Goal: Task Accomplishment & Management: Manage account settings

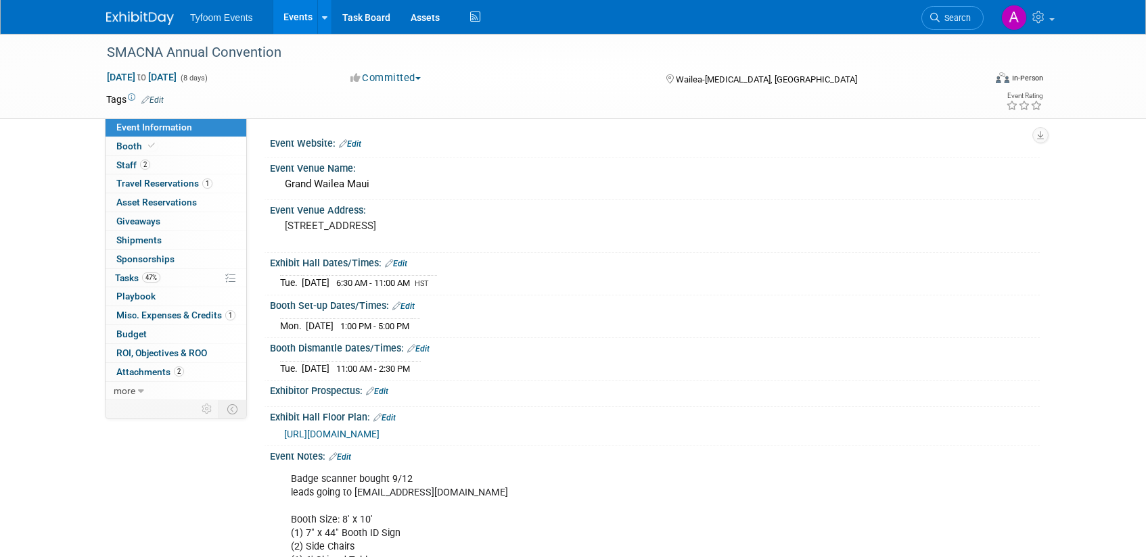
click at [289, 20] on link "Events" at bounding box center [297, 17] width 49 height 34
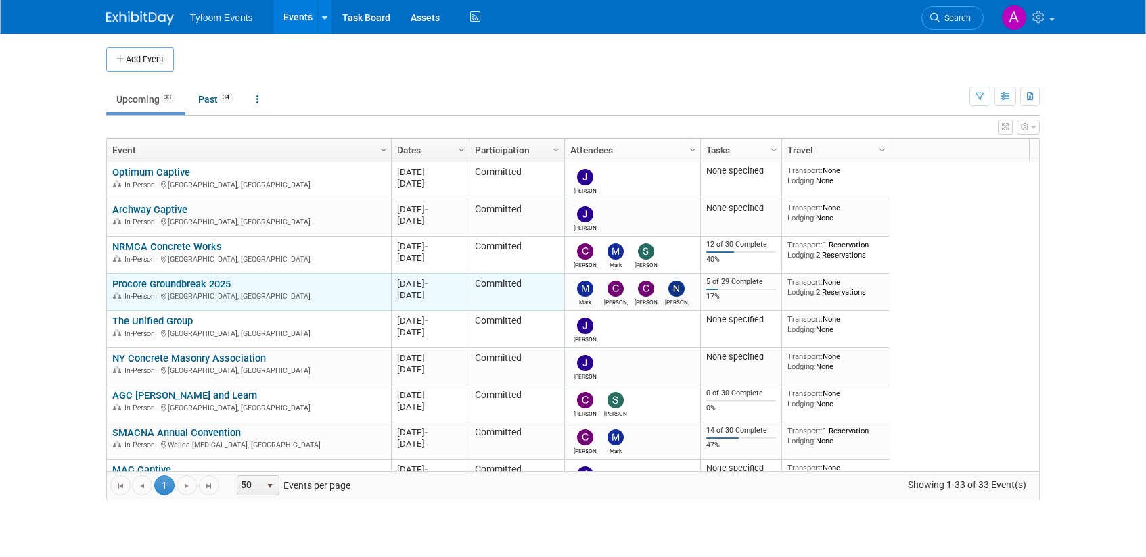
click at [208, 284] on link "Procore Groundbreak 2025" at bounding box center [171, 284] width 118 height 12
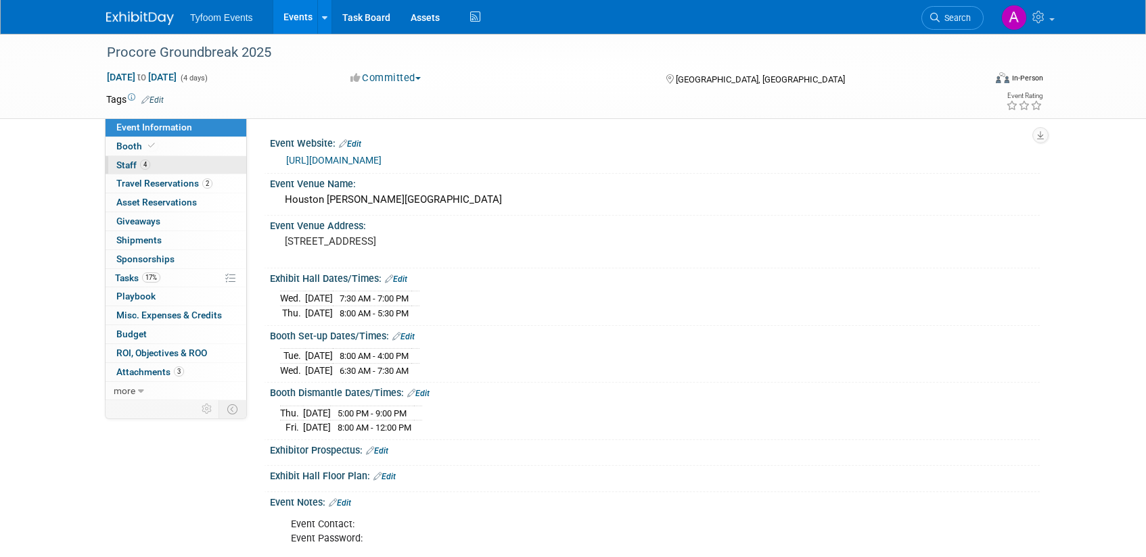
click at [137, 165] on span "Staff 4" at bounding box center [133, 165] width 34 height 11
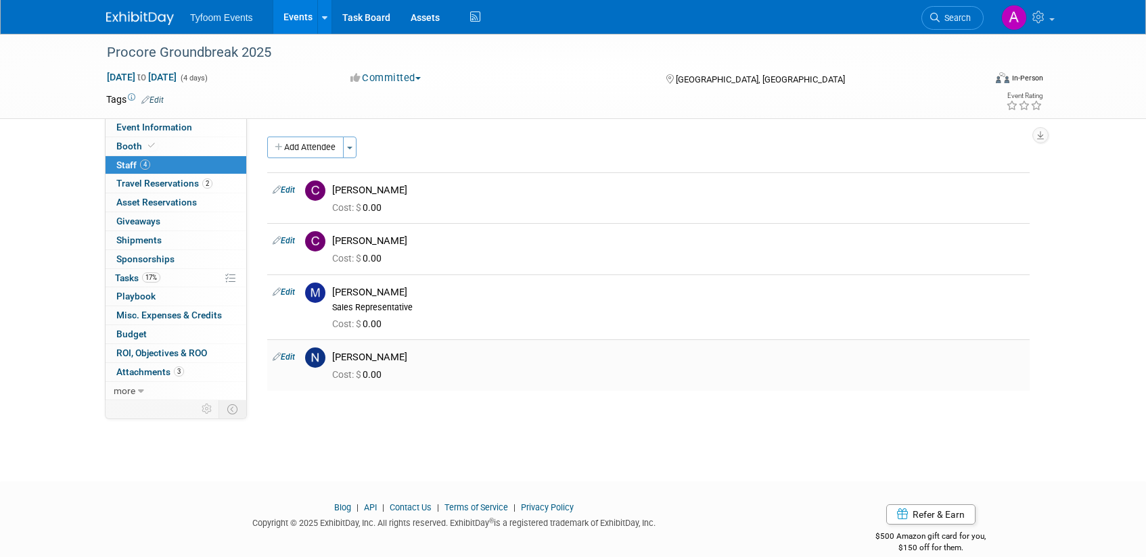
click at [287, 356] on link "Edit" at bounding box center [284, 356] width 22 height 9
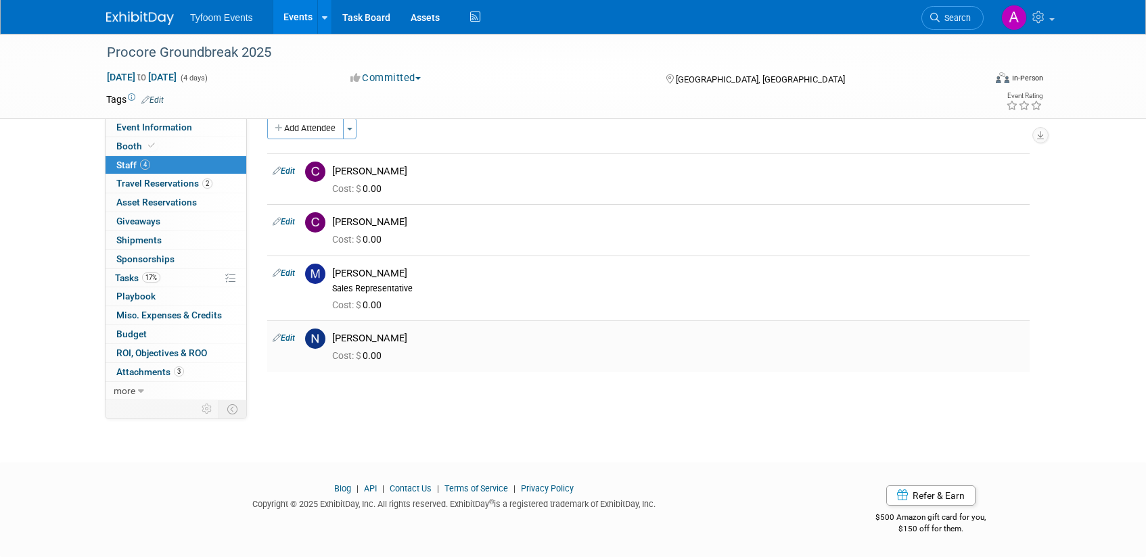
select select "54b7c076-a9e2-483a-8755-c9caf85a4bfa"
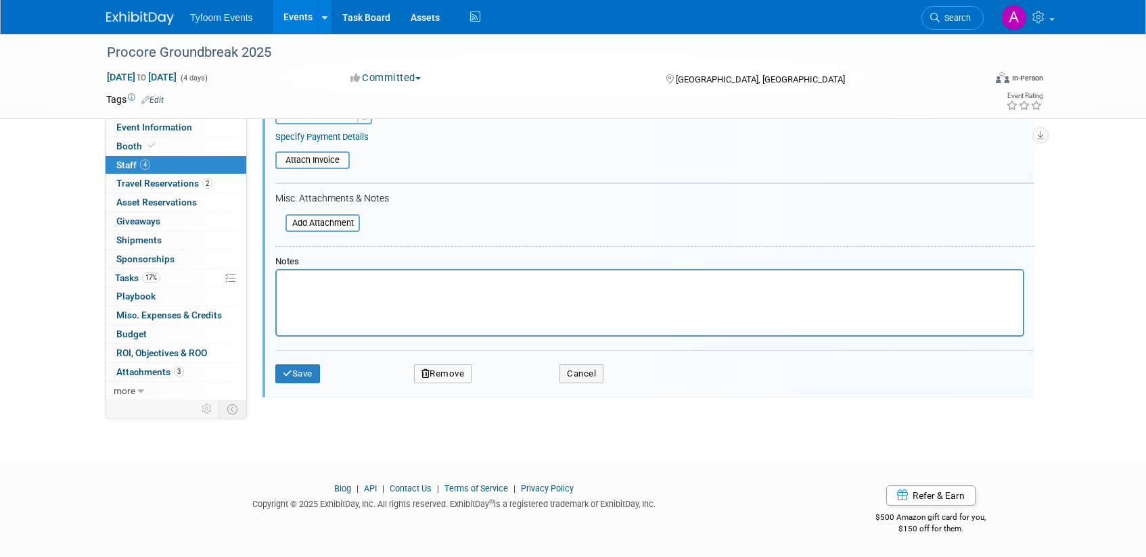
scroll to position [471, 0]
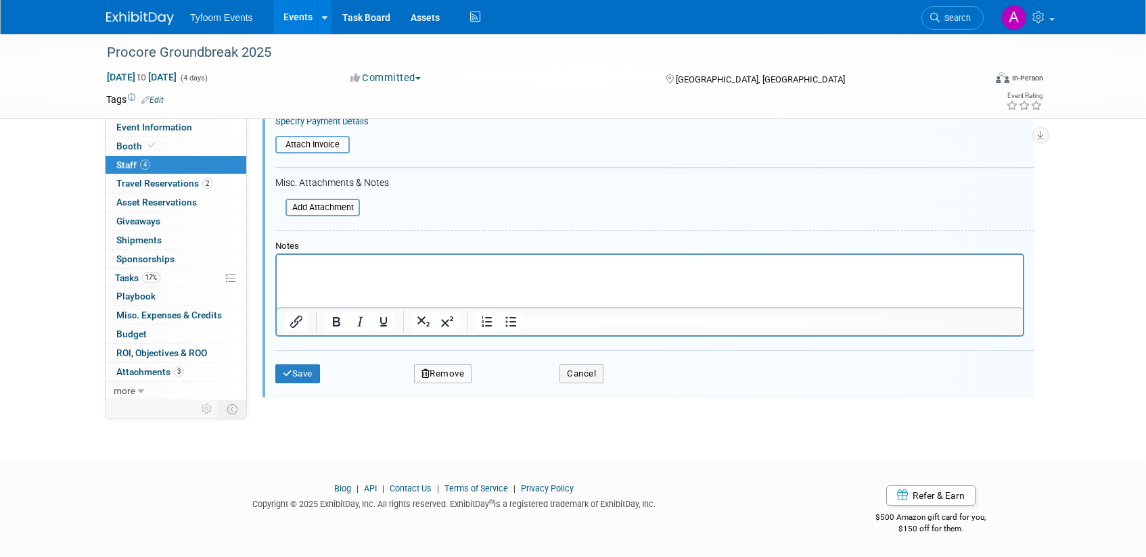
click at [436, 375] on button "Remove" at bounding box center [443, 374] width 58 height 19
click at [507, 387] on icon at bounding box center [507, 385] width 8 height 7
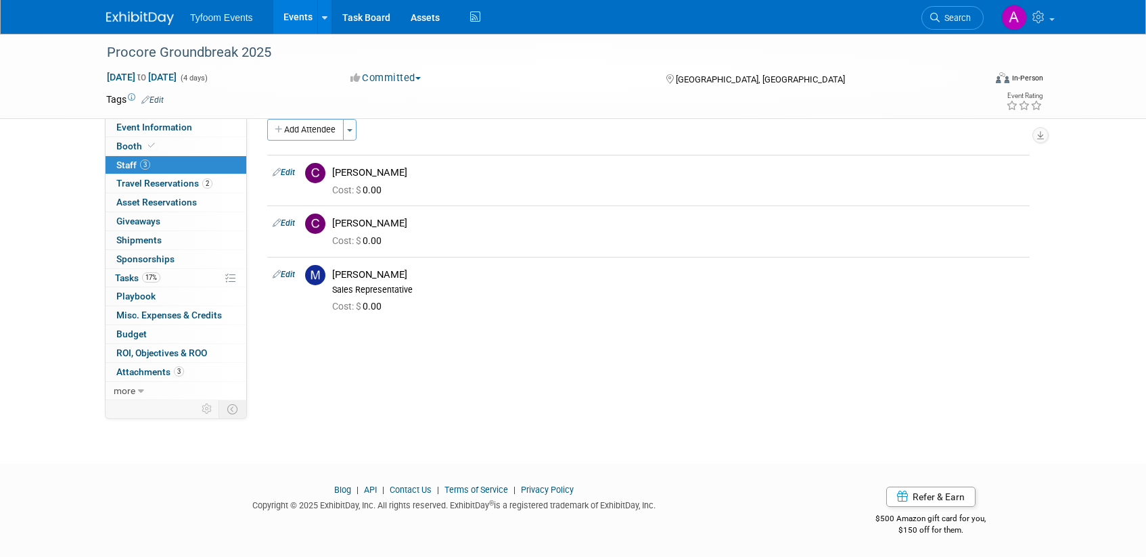
scroll to position [0, 0]
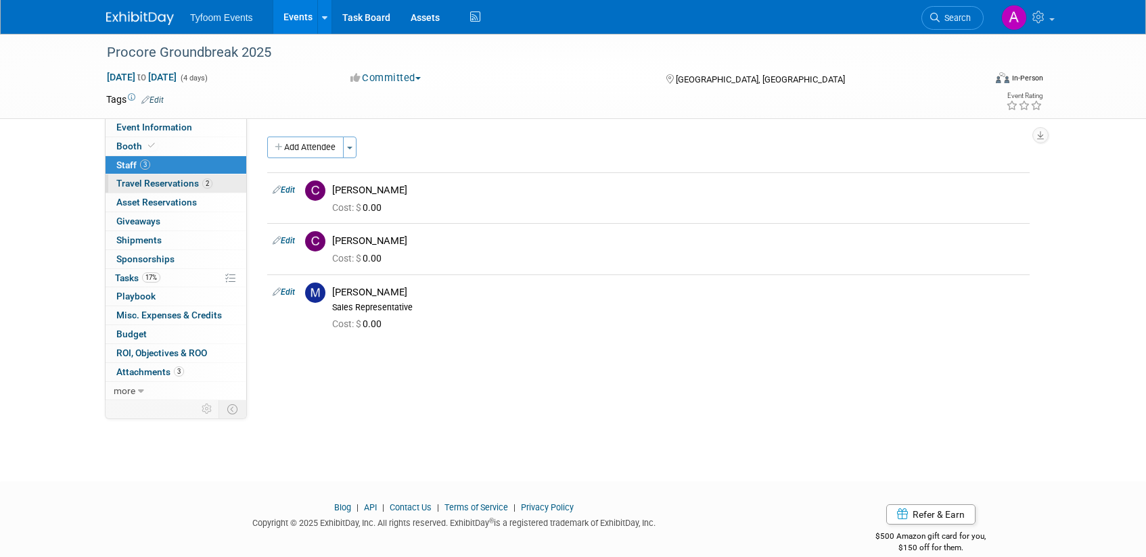
click at [164, 181] on span "Travel Reservations 2" at bounding box center [164, 183] width 96 height 11
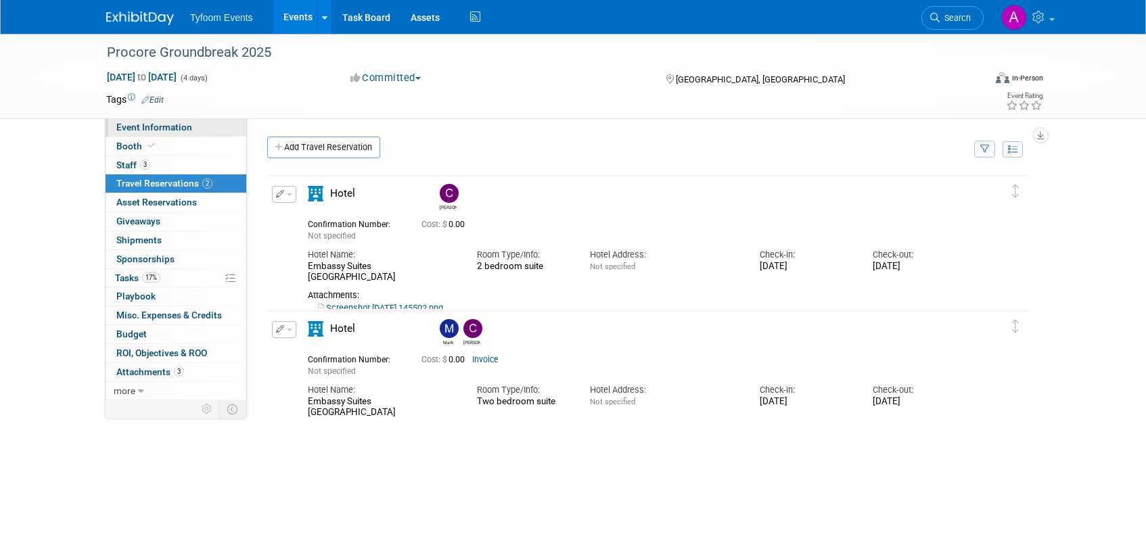
click at [148, 126] on span "Event Information" at bounding box center [154, 127] width 76 height 11
